Goal: Task Accomplishment & Management: Use online tool/utility

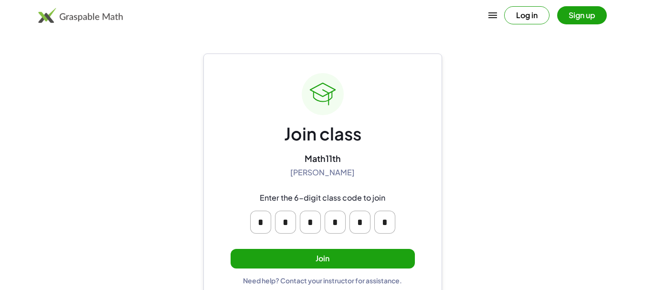
click at [335, 262] on button "Join" at bounding box center [323, 259] width 184 height 20
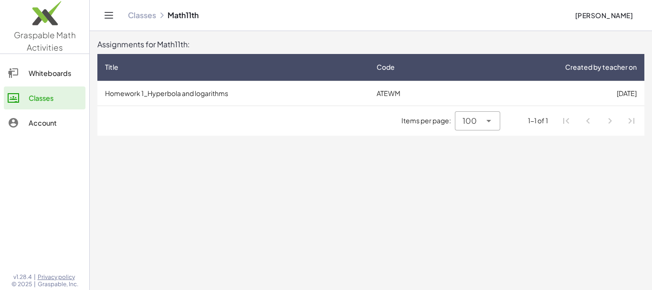
click at [485, 97] on td "[DATE]" at bounding box center [549, 93] width 190 height 25
